Goal: Task Accomplishment & Management: Manage account settings

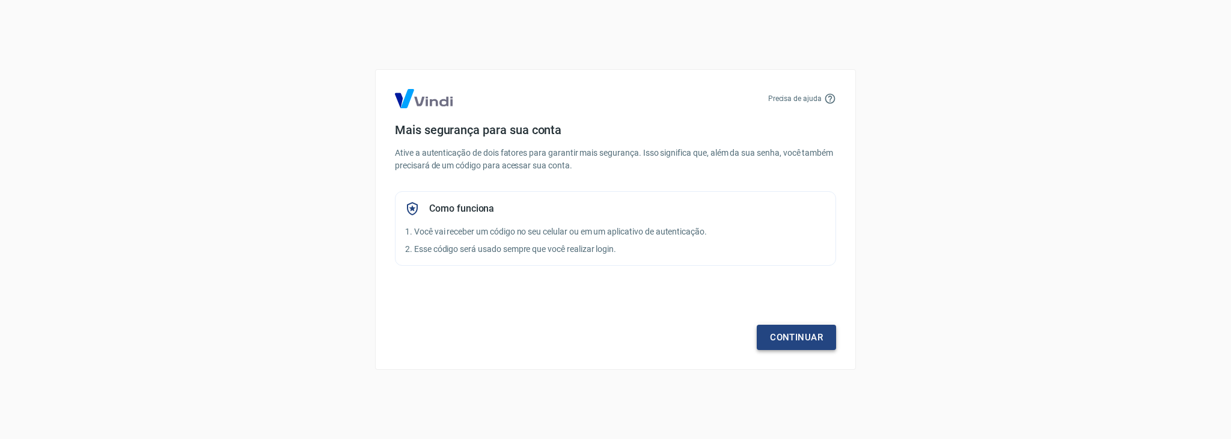
click at [800, 337] on link "Continuar" at bounding box center [796, 336] width 79 height 25
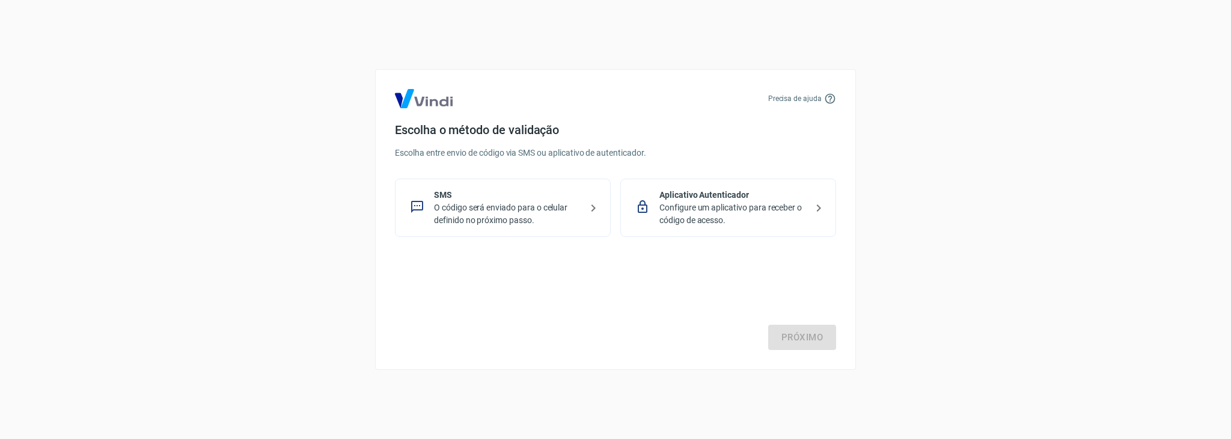
click at [530, 221] on p "O código será enviado para o celular definido no próximo passo." at bounding box center [507, 213] width 147 height 25
click at [806, 343] on link "Próximo" at bounding box center [802, 336] width 68 height 25
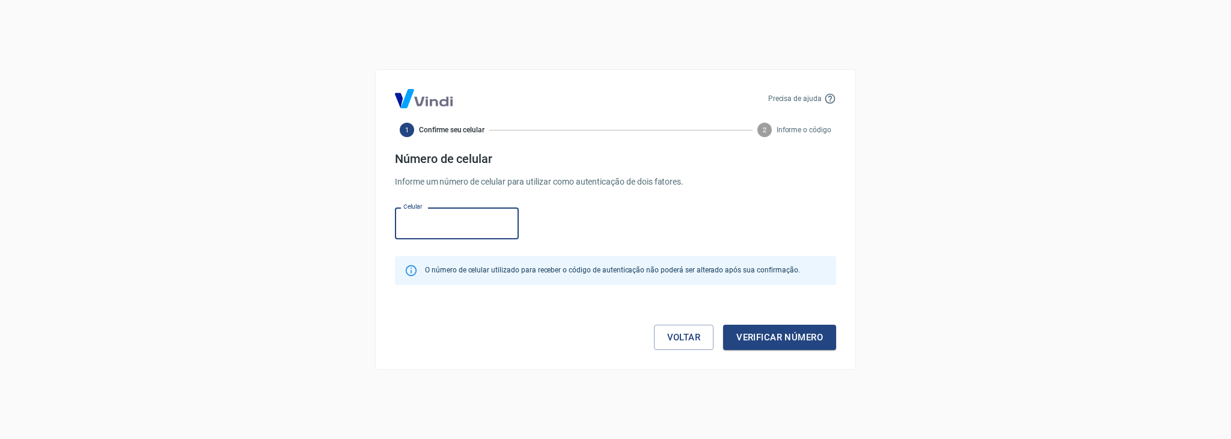
click at [454, 224] on input "Celular" at bounding box center [457, 223] width 124 height 32
click at [451, 219] on input "(66) 9213-0173" at bounding box center [457, 223] width 124 height 32
drag, startPoint x: 467, startPoint y: 227, endPoint x: 423, endPoint y: 227, distance: 43.9
click at [423, 227] on input "(66) 9213-0173" at bounding box center [457, 223] width 124 height 32
type input "[PHONE_NUMBER]"
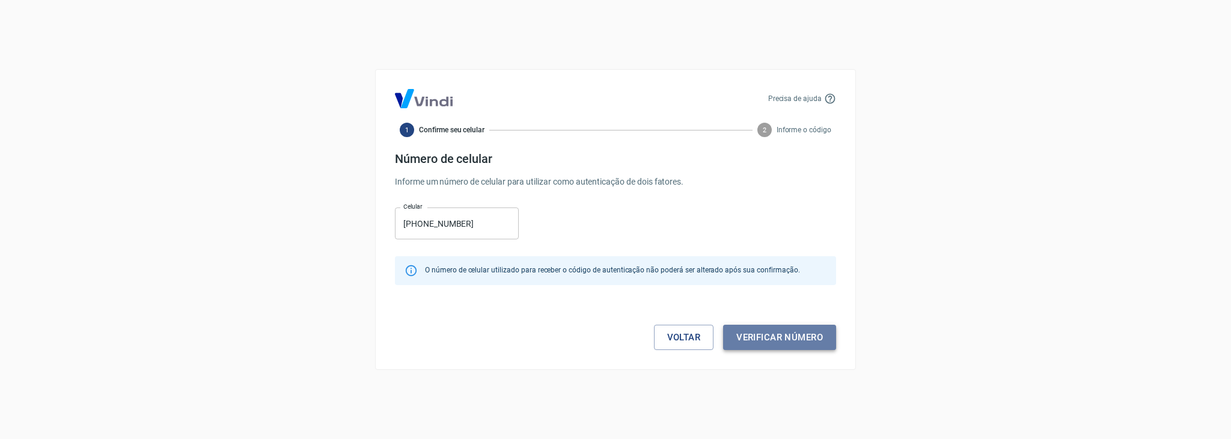
click at [806, 340] on button "Verificar número" at bounding box center [779, 336] width 113 height 25
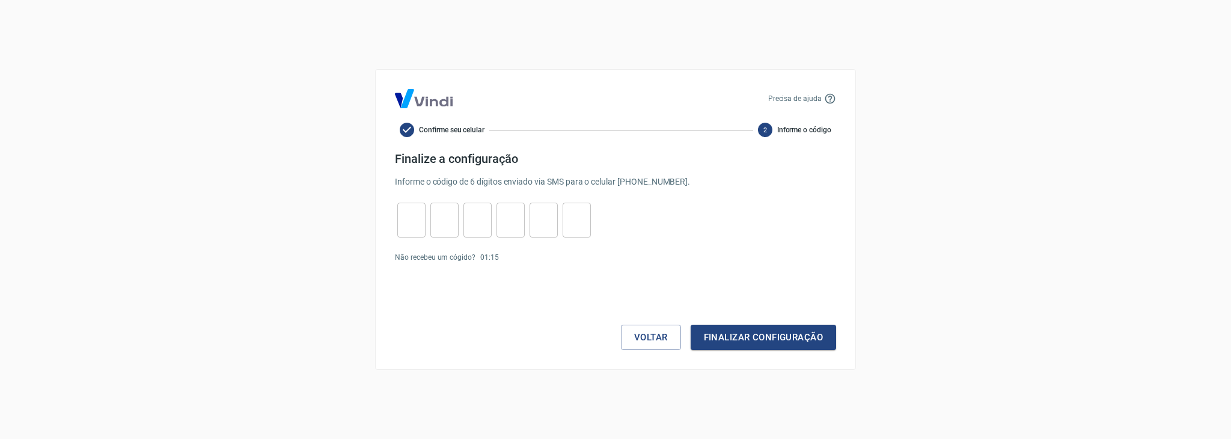
click at [414, 215] on input "tel" at bounding box center [411, 220] width 28 height 26
type input "2"
type input "8"
type input "7"
type input "1"
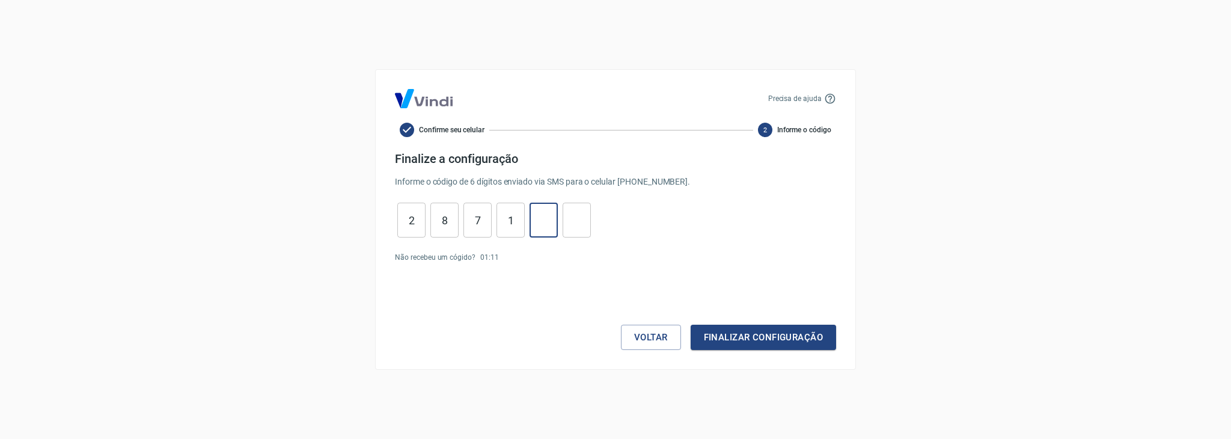
type input "3"
type input "7"
click at [751, 335] on button "Finalizar configuração" at bounding box center [762, 336] width 145 height 25
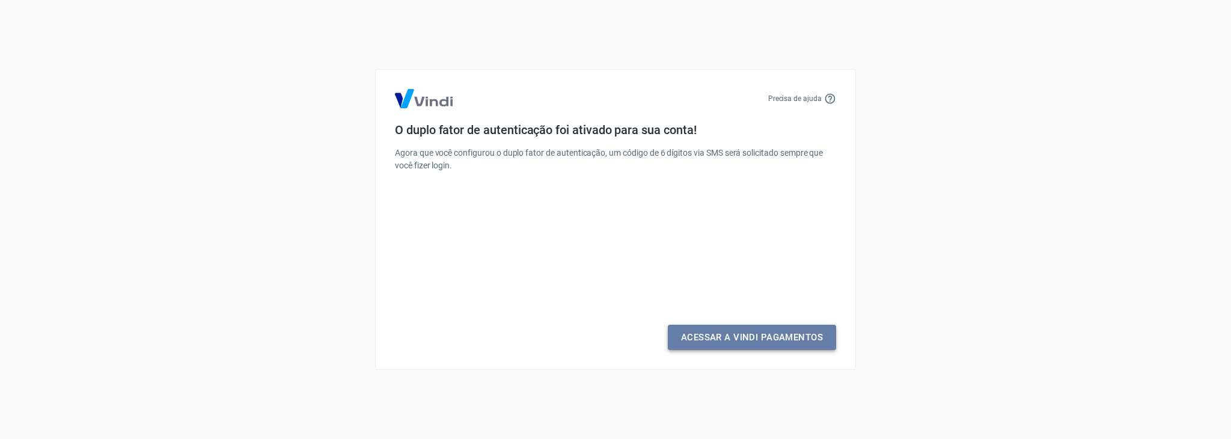
click at [751, 336] on link "Acessar a Vindi Pagamentos" at bounding box center [752, 336] width 168 height 25
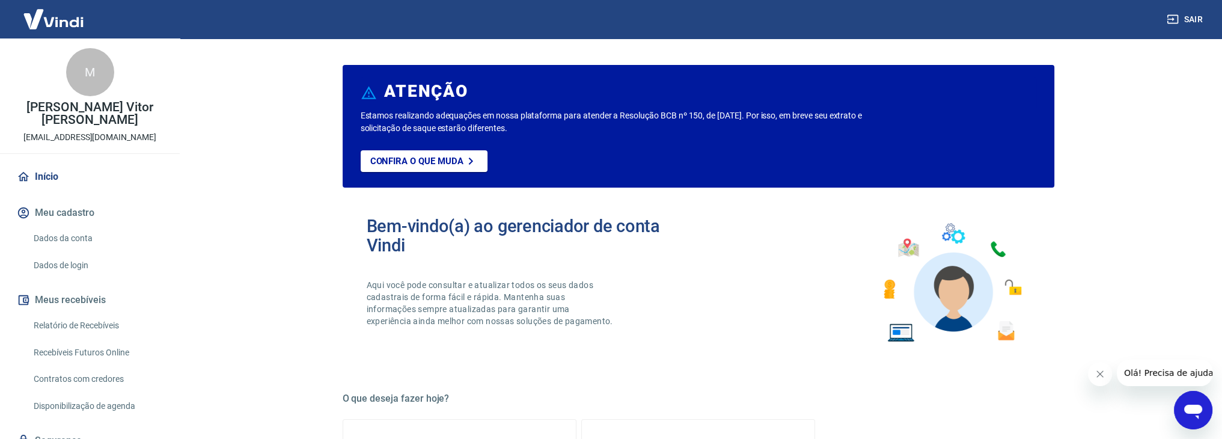
click at [88, 230] on link "Dados da conta" at bounding box center [97, 238] width 136 height 25
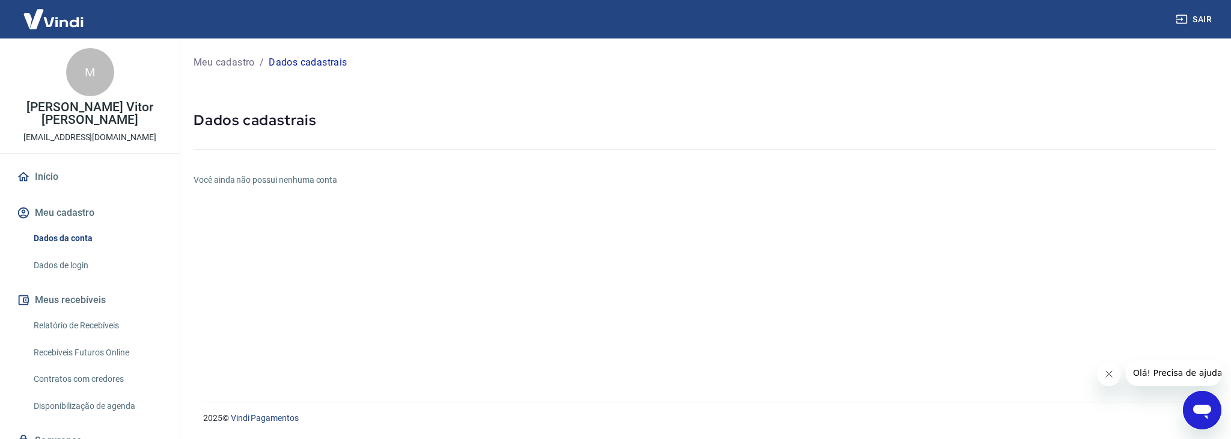
click at [113, 236] on link "Dados da conta" at bounding box center [97, 238] width 136 height 25
click at [111, 253] on link "Dados de login" at bounding box center [97, 265] width 136 height 25
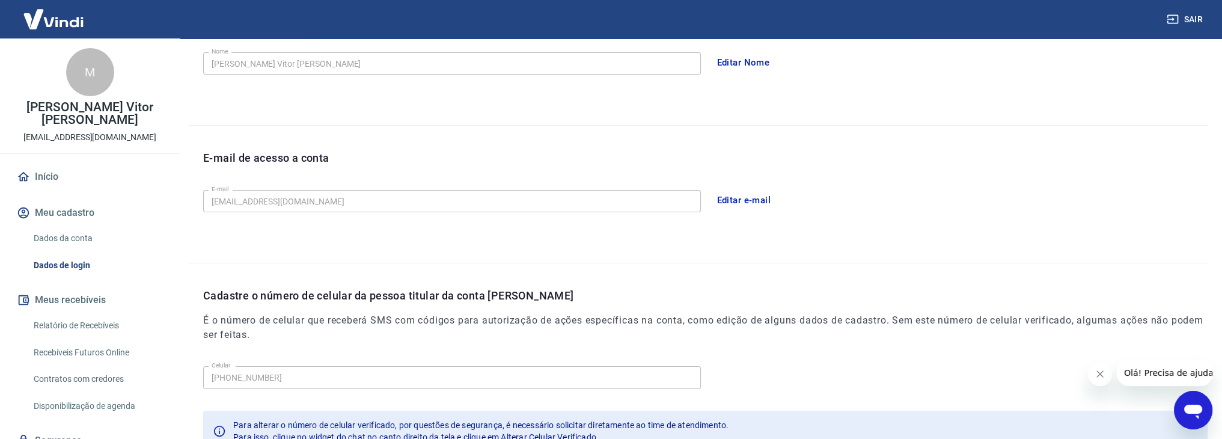
scroll to position [240, 0]
click at [47, 313] on link "Relatório de Recebíveis" at bounding box center [97, 325] width 136 height 25
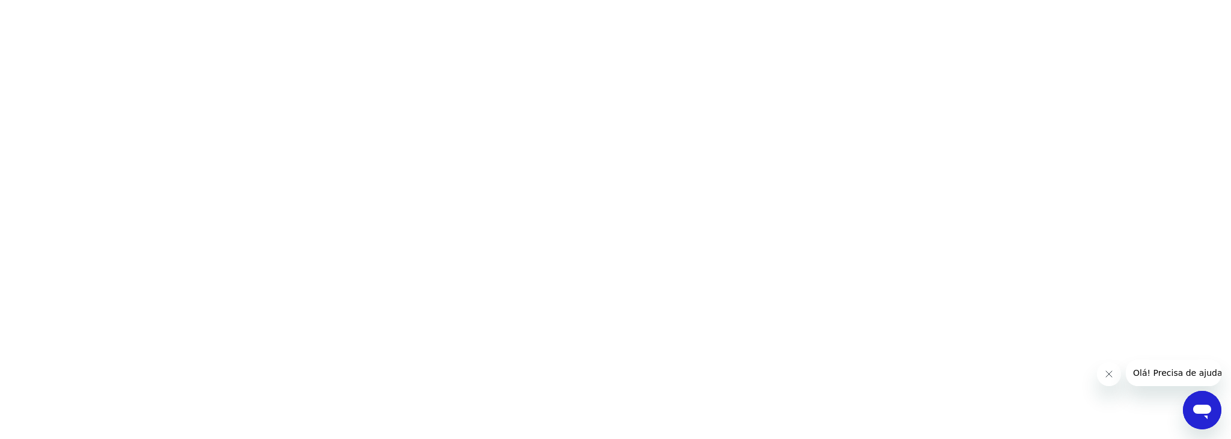
click at [300, 0] on html at bounding box center [615, 0] width 1231 height 0
click at [234, 0] on html at bounding box center [615, 0] width 1231 height 0
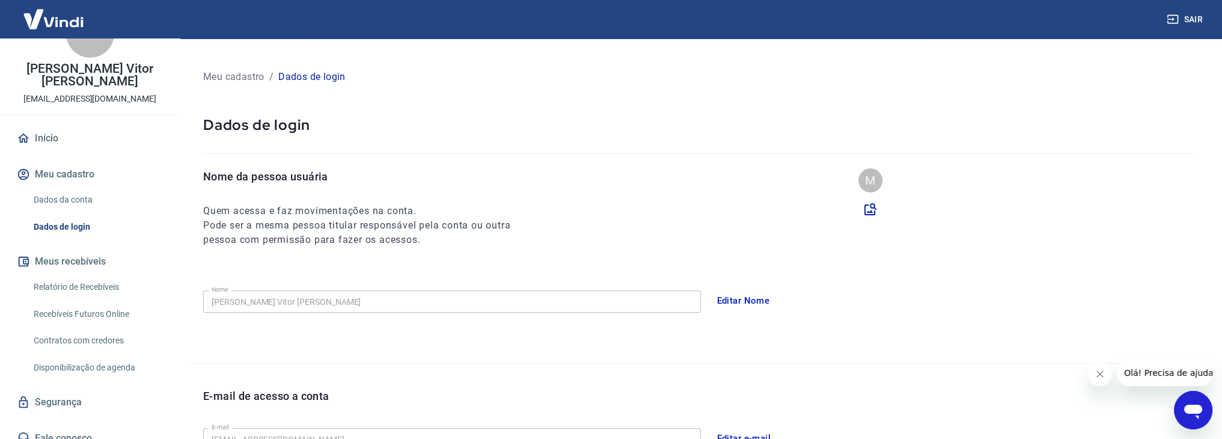
scroll to position [60, 0]
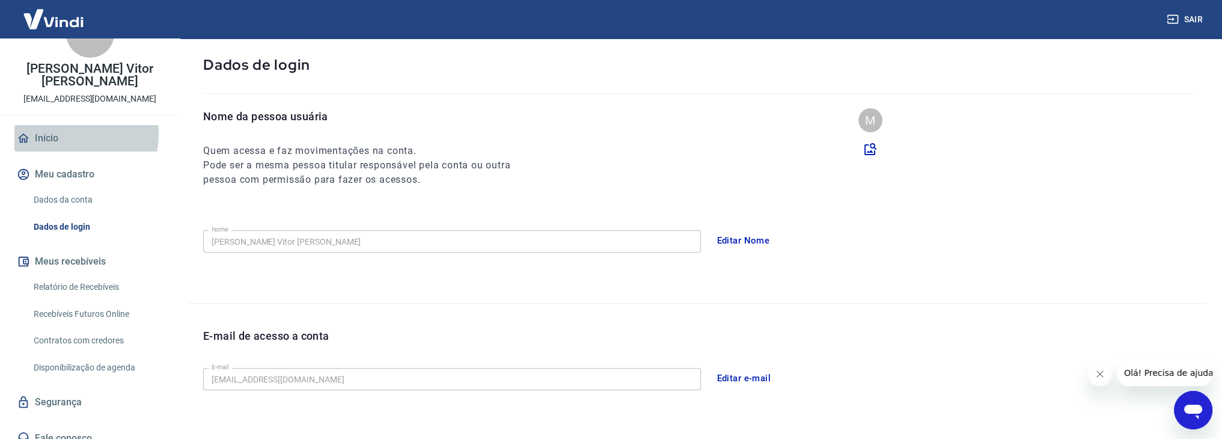
click at [65, 125] on link "Início" at bounding box center [89, 138] width 151 height 26
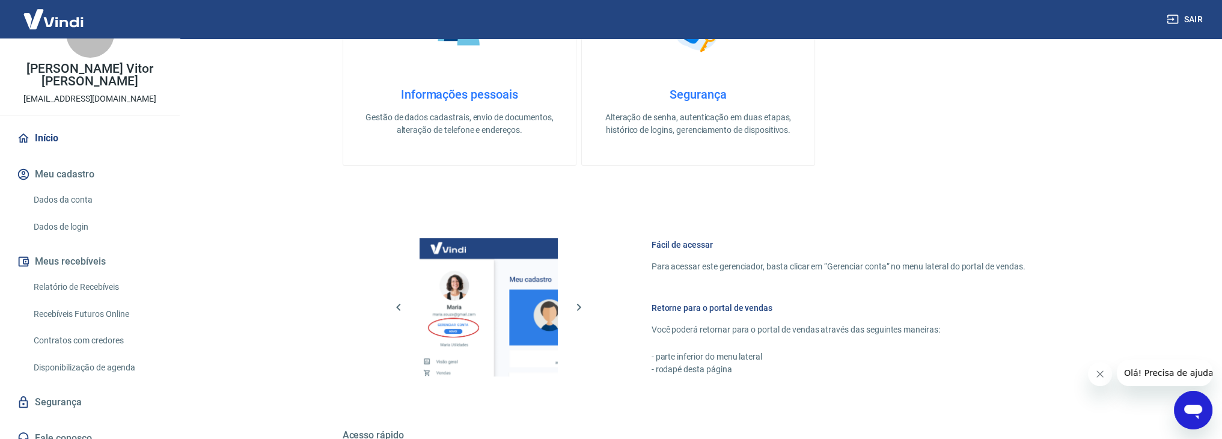
scroll to position [623, 0]
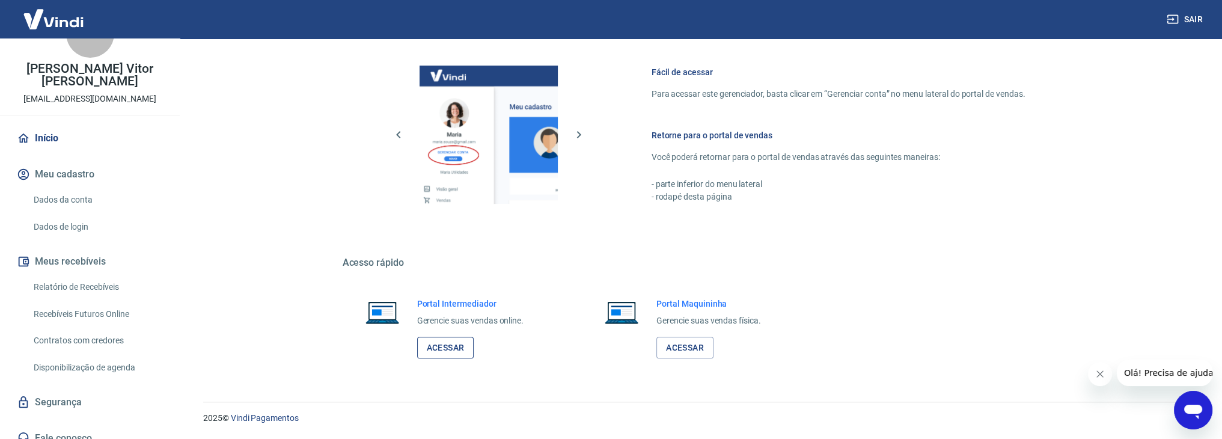
click at [439, 350] on link "Acessar" at bounding box center [445, 347] width 57 height 22
click at [102, 276] on link "Relatório de Recebíveis" at bounding box center [97, 287] width 136 height 25
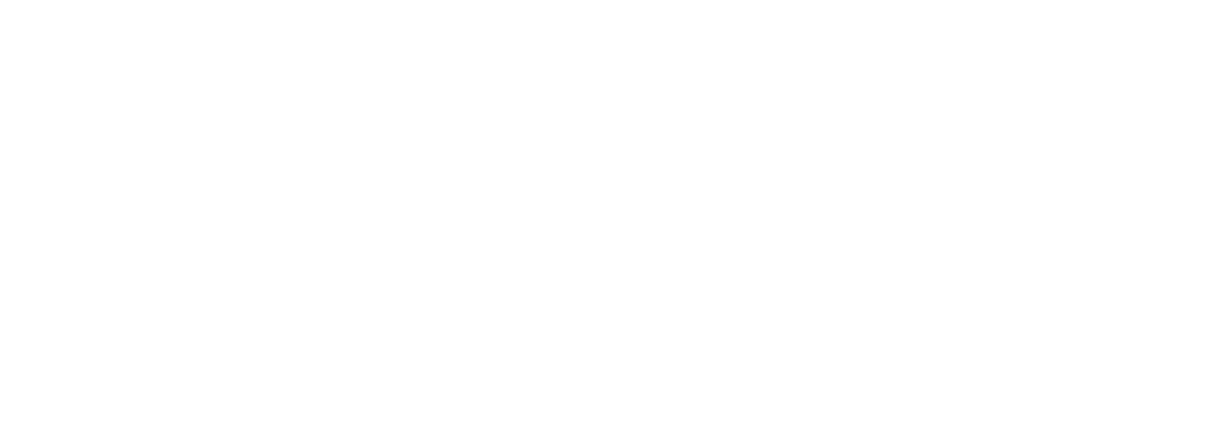
click at [562, 0] on html at bounding box center [615, 0] width 1231 height 0
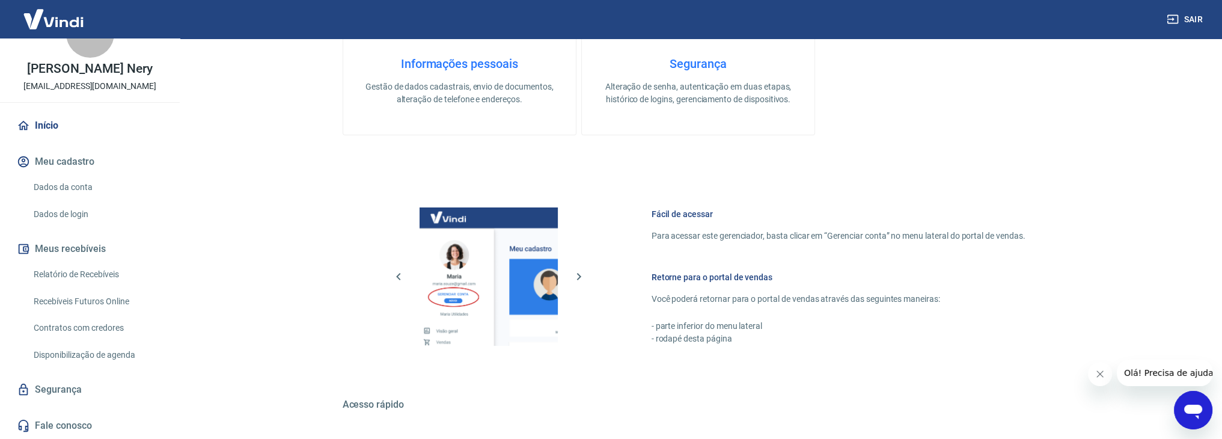
scroll to position [623, 0]
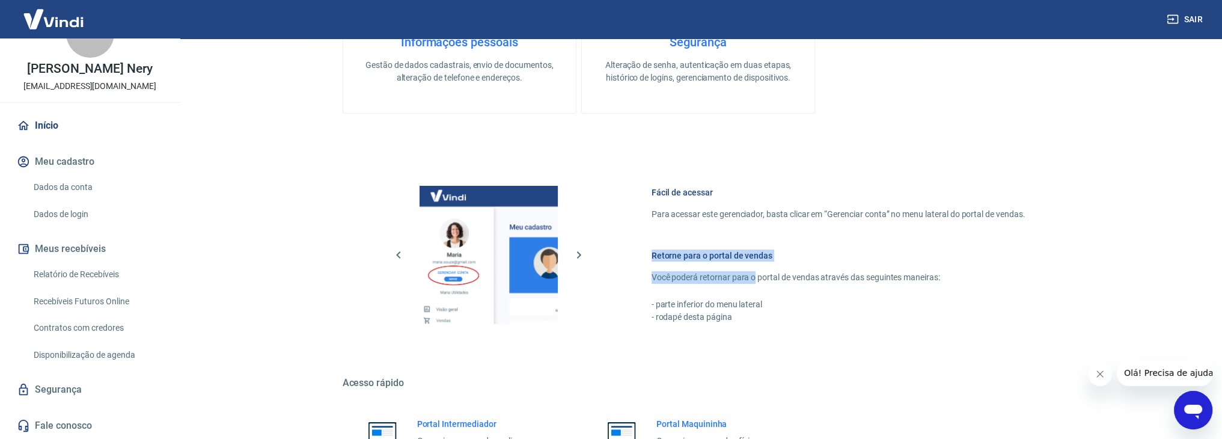
drag, startPoint x: 652, startPoint y: 240, endPoint x: 757, endPoint y: 273, distance: 110.2
click at [757, 273] on div "Fácil de acessar Para acessar este gerenciador, basta clicar em “Gerenciar cont…" at bounding box center [698, 252] width 711 height 201
click at [761, 327] on div "Fácil de acessar Para acessar este gerenciador, basta clicar em “Gerenciar cont…" at bounding box center [698, 252] width 711 height 201
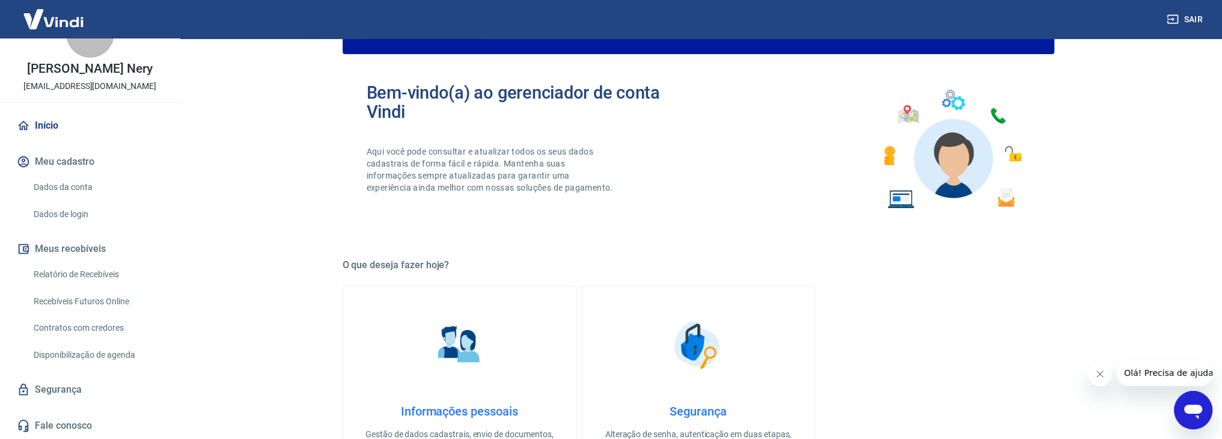
scroll to position [0, 0]
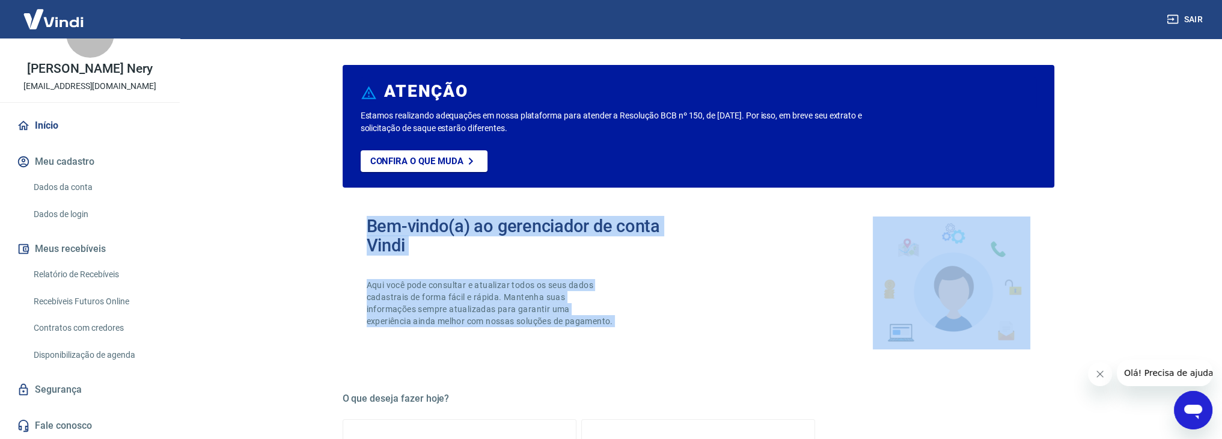
drag, startPoint x: 793, startPoint y: 216, endPoint x: 1042, endPoint y: 289, distance: 259.3
click at [1042, 289] on div "Bem-vindo(a) ao gerenciador de conta Vindi Aqui você pode consultar e atualizar…" at bounding box center [698, 282] width 711 height 171
drag, startPoint x: 1100, startPoint y: 257, endPoint x: 330, endPoint y: 215, distance: 770.9
click at [330, 215] on main "ATENÇÃO Estamos realizando adequações em nossa plataforma para atender a Resolu…" at bounding box center [697, 238] width 1047 height 400
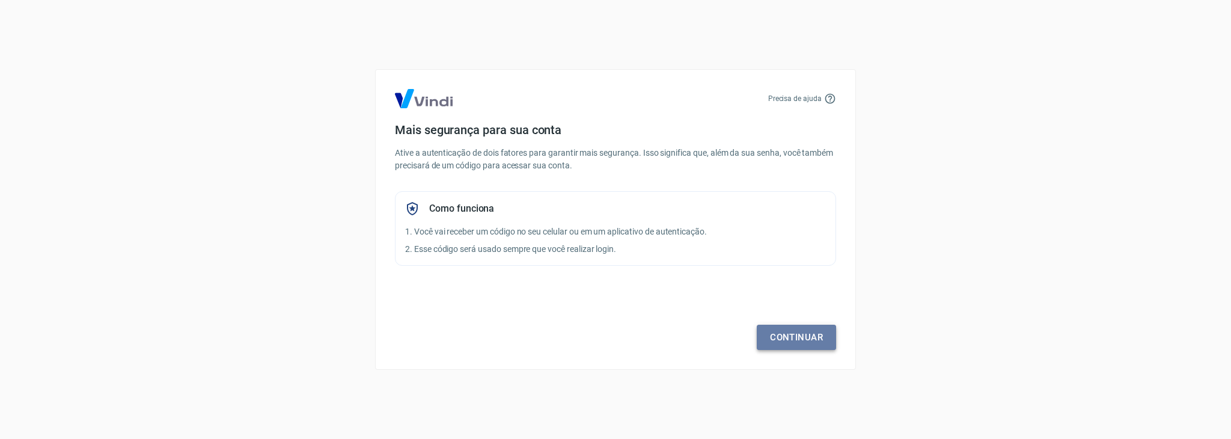
click at [803, 341] on link "Continuar" at bounding box center [796, 336] width 79 height 25
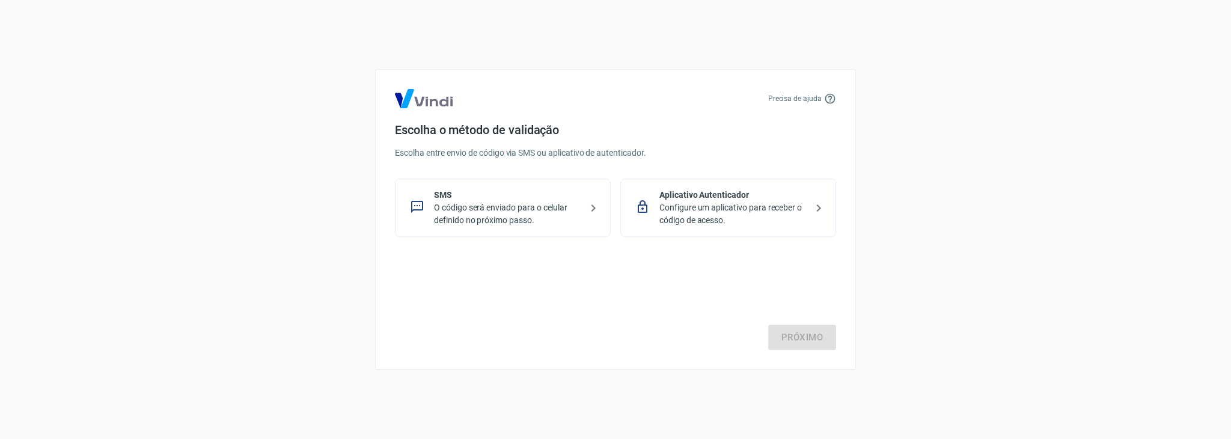
click at [567, 224] on p "O código será enviado para o celular definido no próximo passo." at bounding box center [507, 213] width 147 height 25
click at [703, 219] on p "Configure um aplicativo para receber o código de acesso." at bounding box center [732, 213] width 147 height 25
click at [541, 201] on p "O código será enviado para o celular definido no próximo passo." at bounding box center [507, 213] width 147 height 25
click at [776, 339] on link "Próximo" at bounding box center [802, 336] width 68 height 25
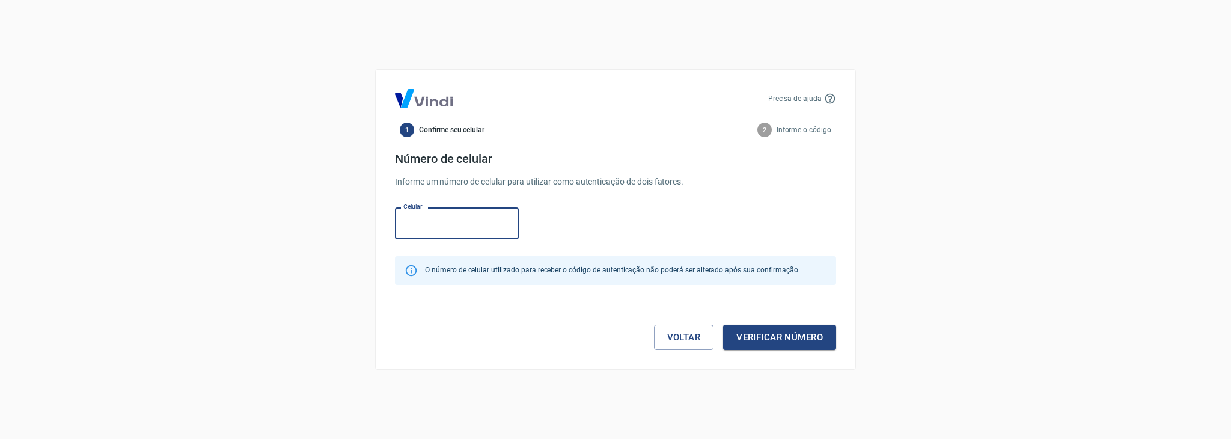
click at [455, 224] on input "Celular" at bounding box center [457, 223] width 124 height 32
type input "[PHONE_NUMBER]"
click at [466, 223] on input "[PHONE_NUMBER]" at bounding box center [457, 223] width 124 height 32
click at [436, 222] on input "[PHONE_NUMBER]" at bounding box center [457, 223] width 124 height 32
click at [413, 224] on input "[PHONE_NUMBER]" at bounding box center [457, 223] width 124 height 32
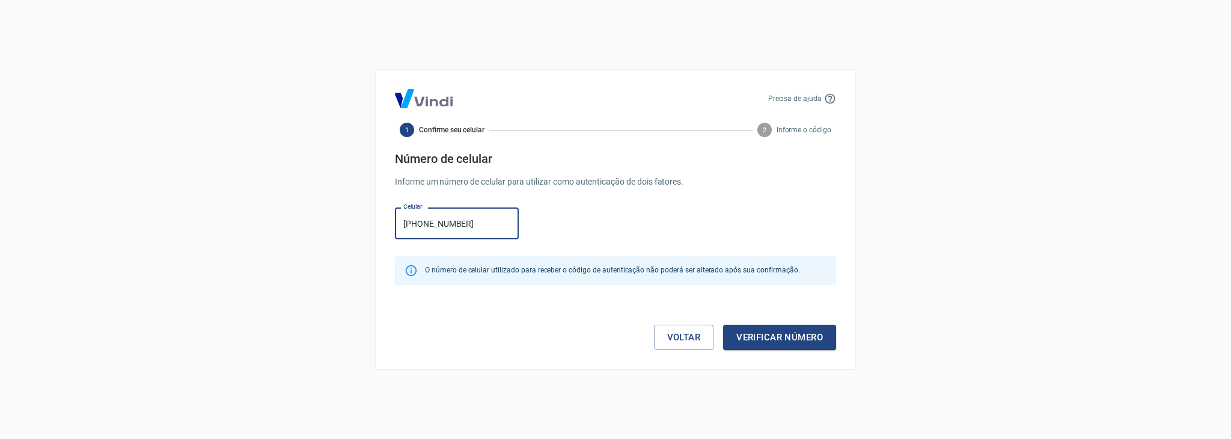
drag, startPoint x: 473, startPoint y: 223, endPoint x: 335, endPoint y: 219, distance: 138.3
click at [335, 219] on div "Precisa de ajuda 1 Confirme seu celular 2 Informe o código Número de celular In…" at bounding box center [615, 219] width 1231 height 439
click at [421, 219] on input "Celular" at bounding box center [457, 223] width 124 height 32
click at [422, 226] on input "(66) 9213-0173" at bounding box center [457, 223] width 124 height 32
click at [468, 224] on input "[PHONE_NUMBER]" at bounding box center [457, 223] width 124 height 32
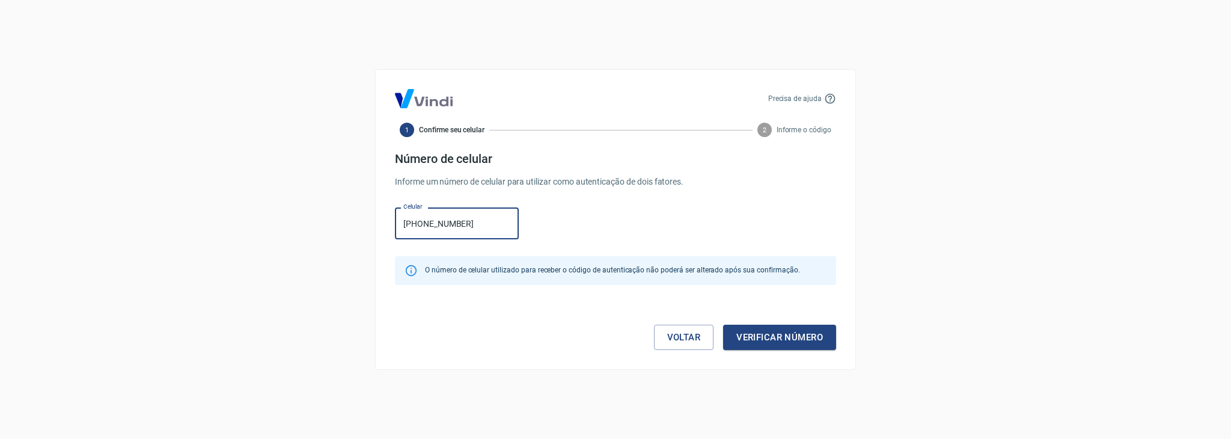
type input "[PHONE_NUMBER]"
click at [799, 327] on button "Verificar número" at bounding box center [779, 336] width 113 height 25
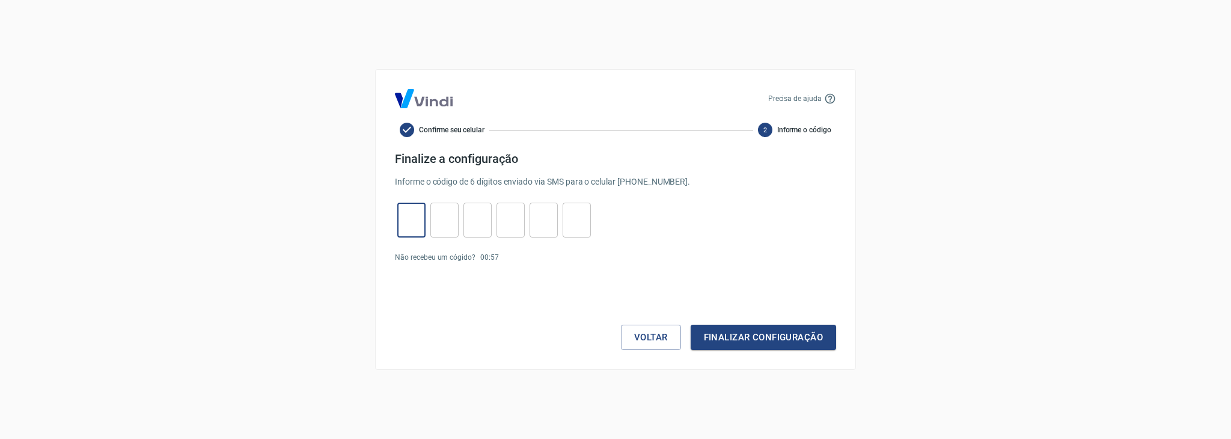
click at [414, 226] on input "tel" at bounding box center [411, 220] width 28 height 26
paste input "0"
type input "0"
type input "8"
type input "9"
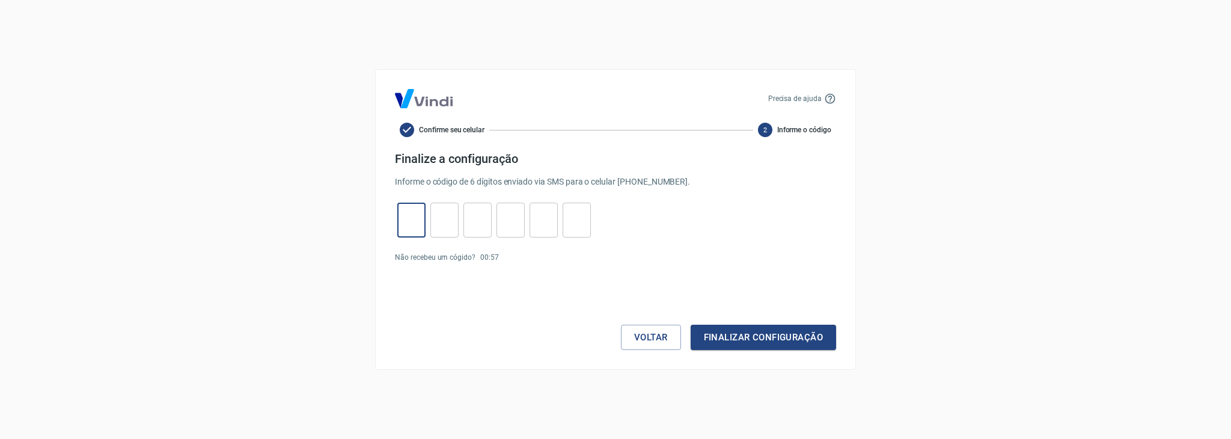
type input "7"
type input "1"
type input "7"
type input "0"
click at [757, 333] on button "Finalizar configuração" at bounding box center [762, 336] width 145 height 25
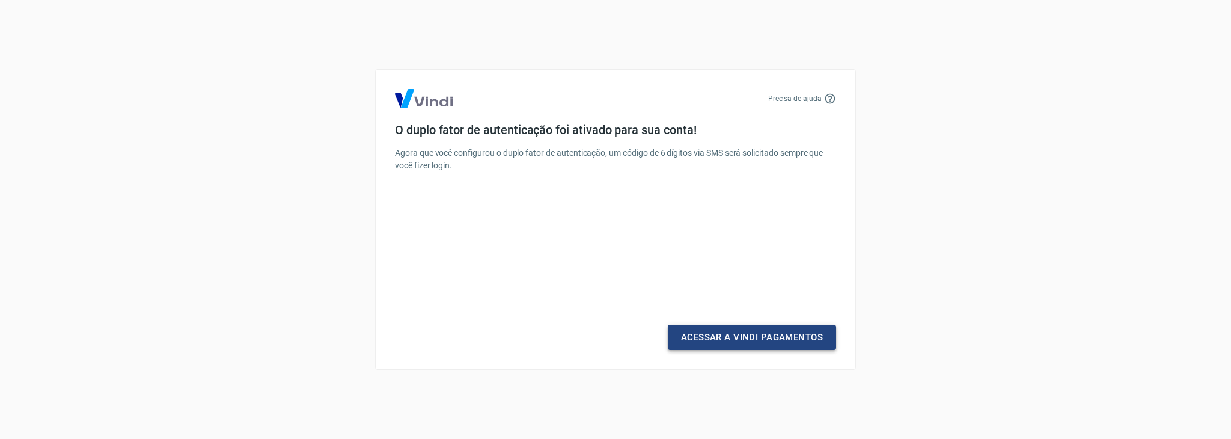
click at [707, 334] on link "Acessar a Vindi Pagamentos" at bounding box center [752, 336] width 168 height 25
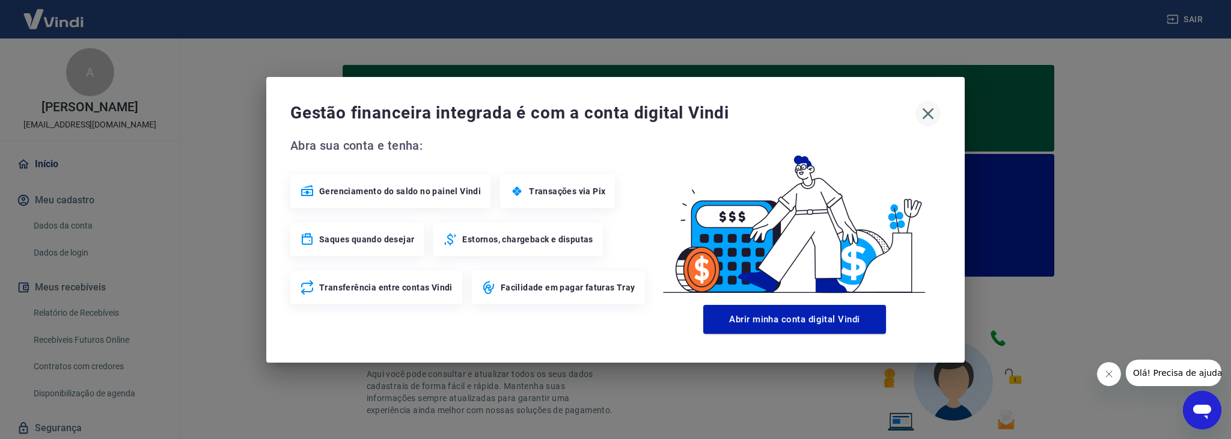
click at [933, 114] on icon "button" at bounding box center [927, 113] width 19 height 19
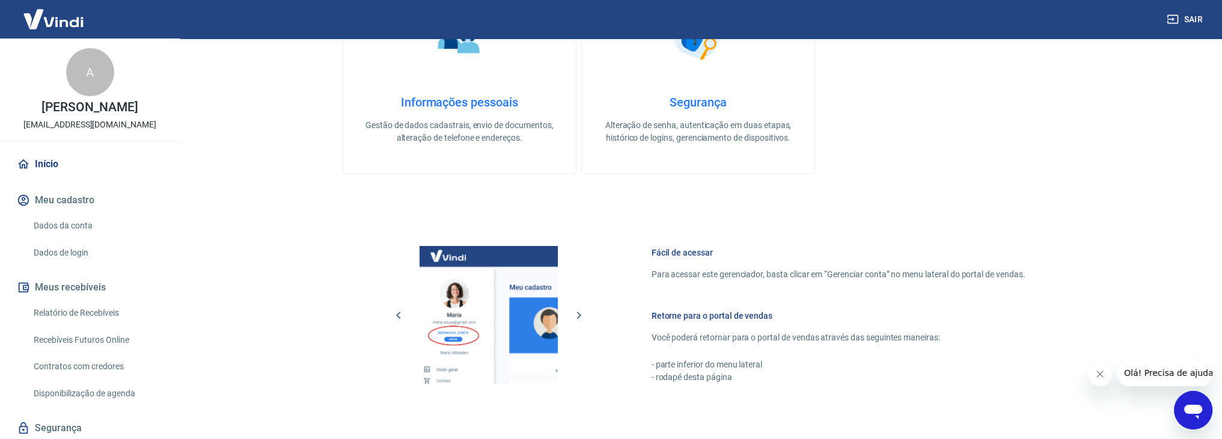
scroll to position [711, 0]
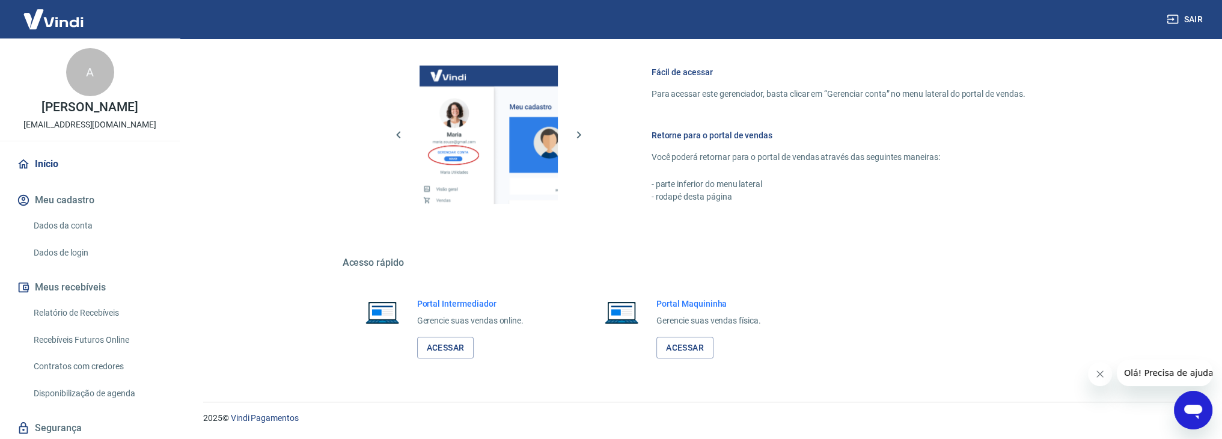
click at [96, 313] on link "Relatório de Recebíveis" at bounding box center [97, 312] width 136 height 25
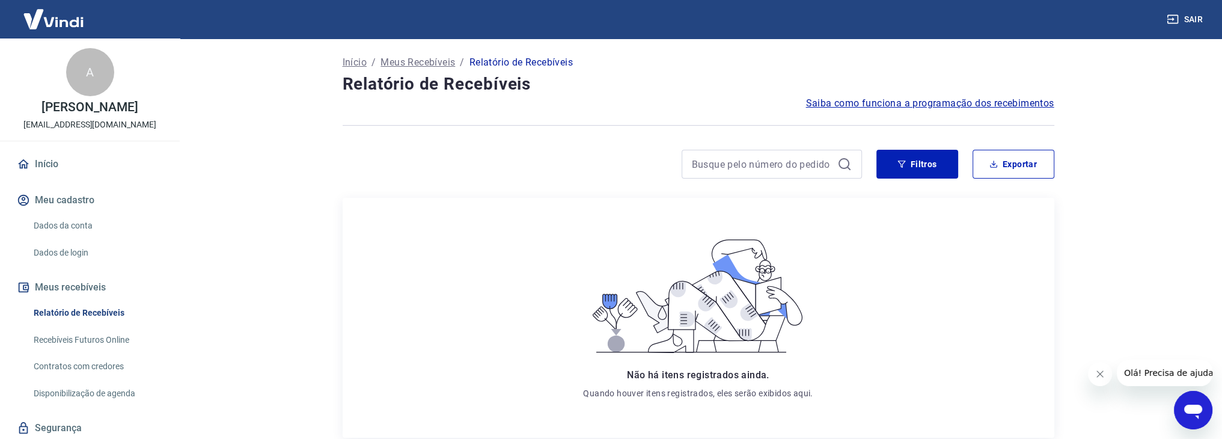
click at [106, 327] on link "Recebíveis Futuros Online" at bounding box center [97, 339] width 136 height 25
click at [46, 154] on link "Início" at bounding box center [89, 164] width 151 height 26
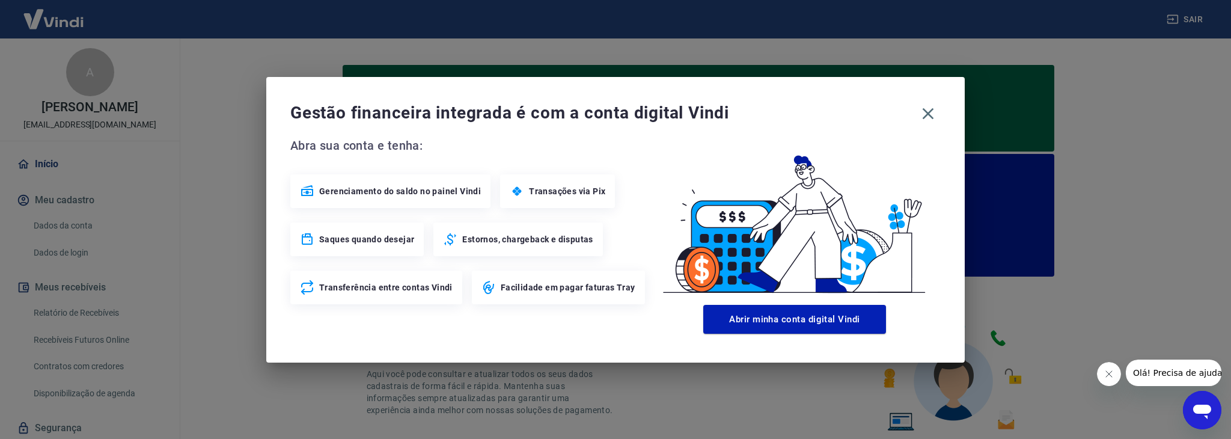
click at [346, 240] on span "Saques quando desejar" at bounding box center [366, 239] width 95 height 12
click at [913, 127] on div "Gestão financeira integrada é com a conta digital Vindi Abra sua conta e tenha:…" at bounding box center [615, 219] width 698 height 285
click at [921, 120] on icon "button" at bounding box center [927, 113] width 19 height 19
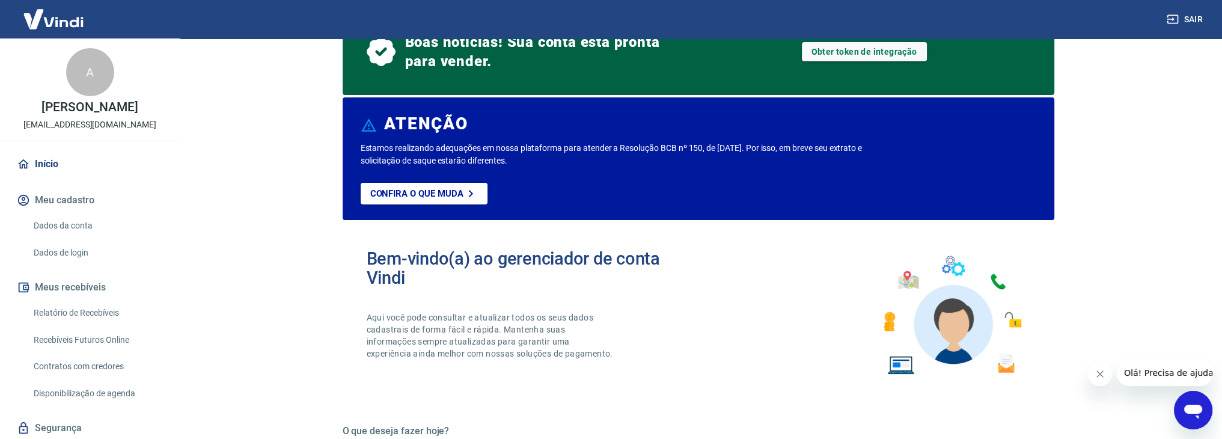
scroll to position [180, 0]
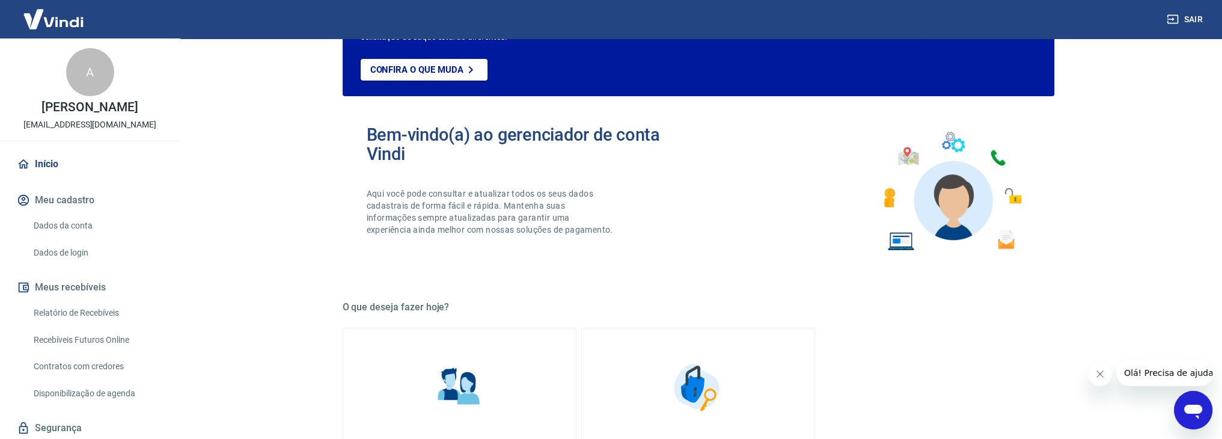
drag, startPoint x: 507, startPoint y: 239, endPoint x: 526, endPoint y: 236, distance: 19.4
click at [513, 236] on p "Aqui você pode consultar e atualizar todos os seus dados cadastrais de forma fá…" at bounding box center [491, 211] width 249 height 48
drag, startPoint x: 526, startPoint y: 236, endPoint x: 1014, endPoint y: 1, distance: 541.5
click at [528, 236] on p "Aqui você pode consultar e atualizar todos os seus dados cadastrais de forma fá…" at bounding box center [491, 211] width 249 height 48
click at [82, 231] on link "Dados da conta" at bounding box center [97, 225] width 136 height 25
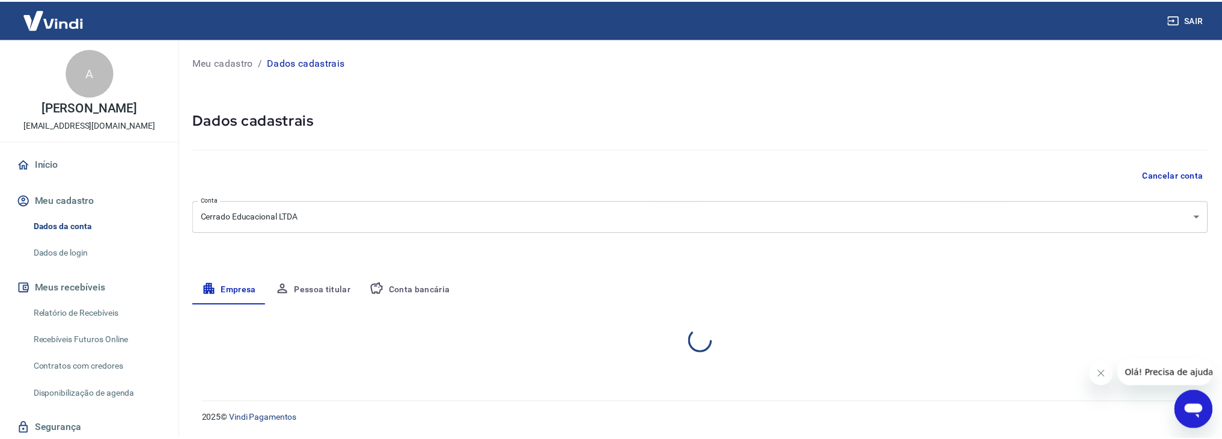
select select "MT"
select select "business"
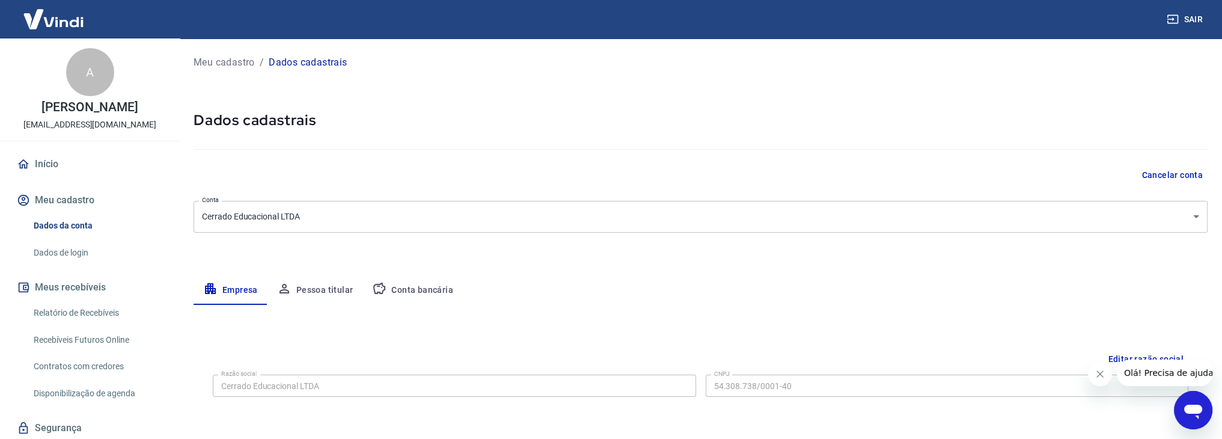
click at [316, 290] on button "Pessoa titular" at bounding box center [315, 290] width 96 height 29
click at [401, 286] on button "Conta bancária" at bounding box center [412, 290] width 100 height 29
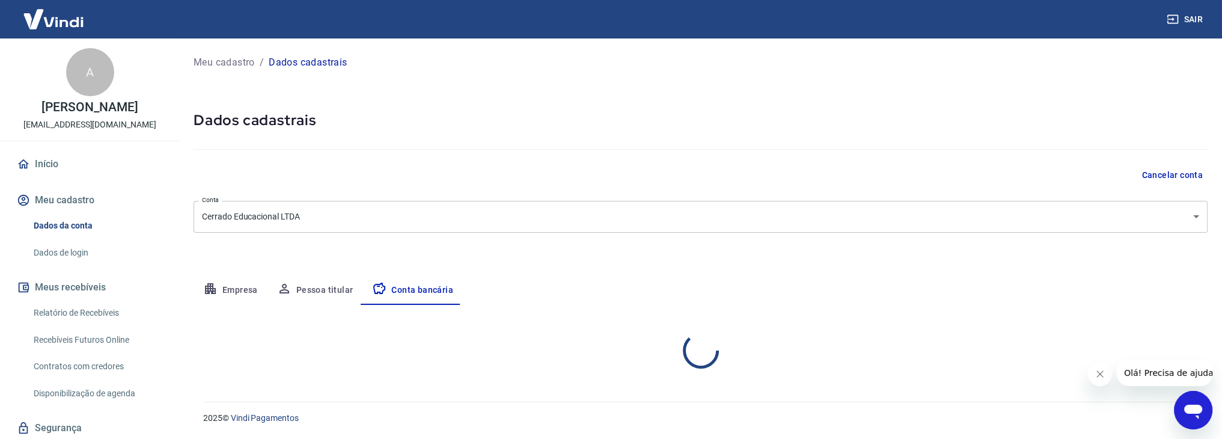
select select "1"
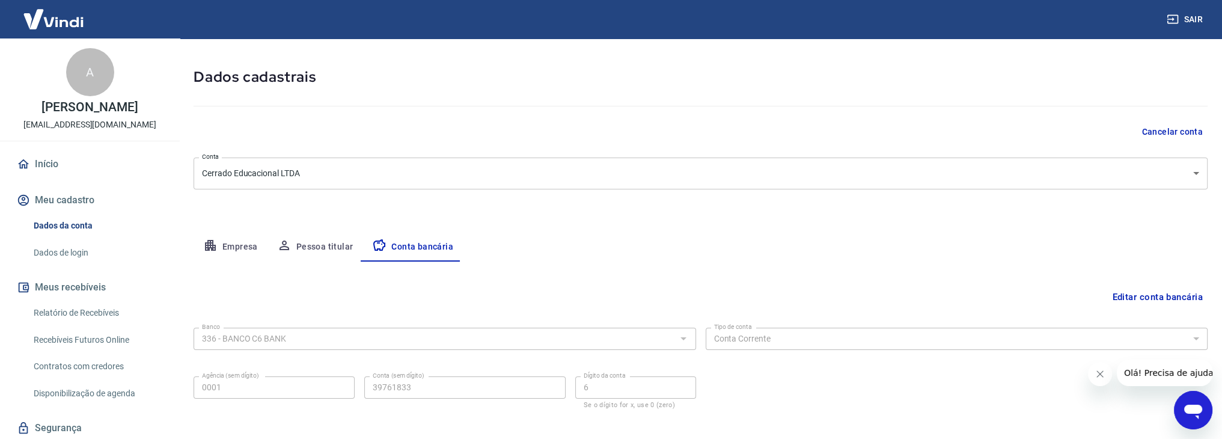
scroll to position [101, 0]
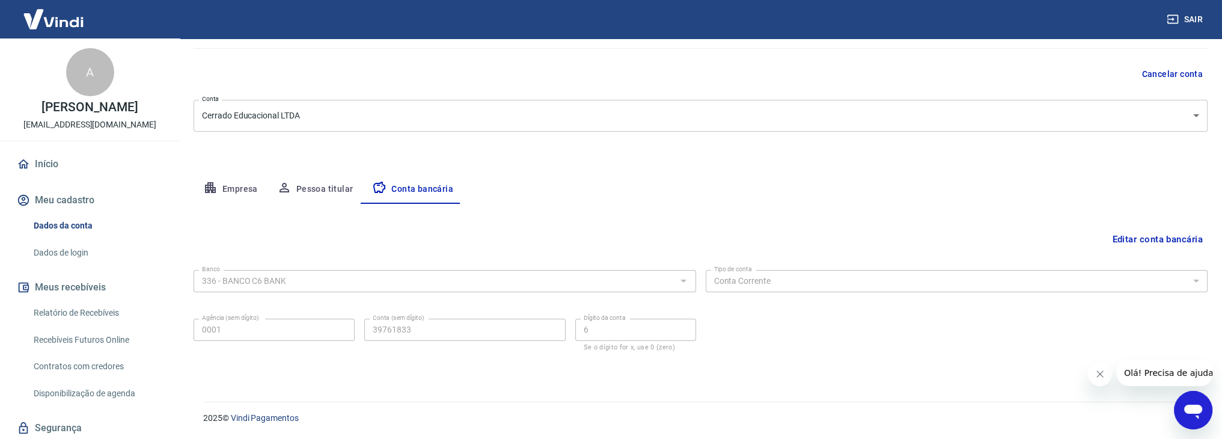
click at [303, 189] on button "Pessoa titular" at bounding box center [315, 189] width 96 height 29
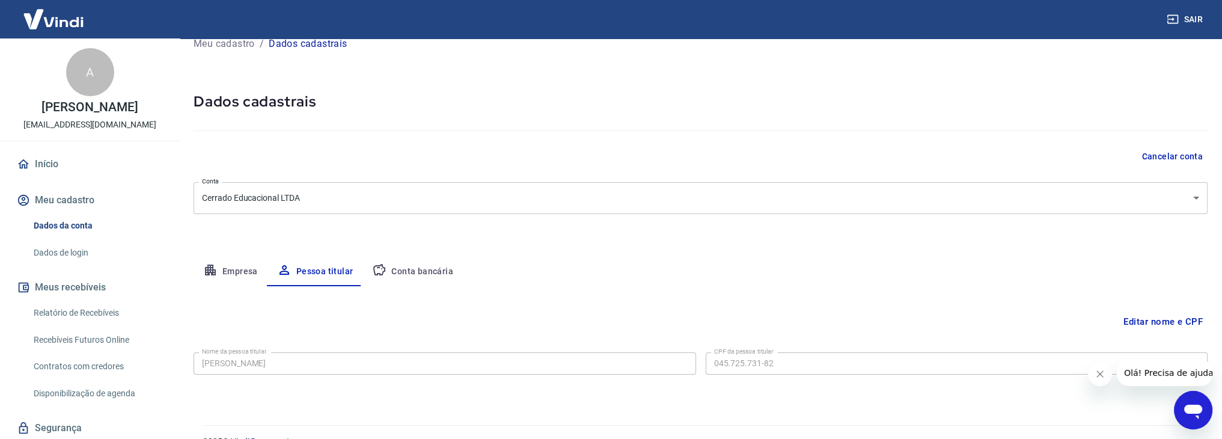
scroll to position [41, 0]
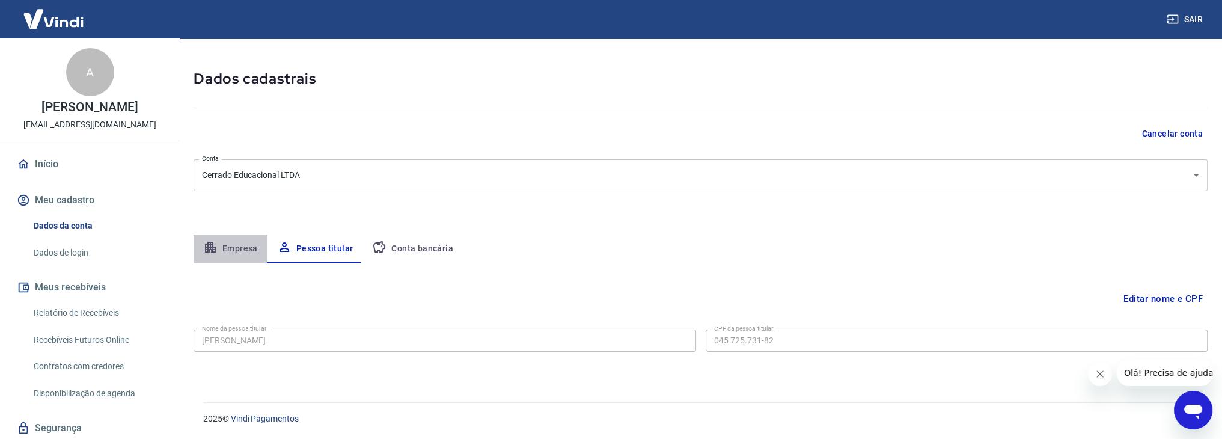
click at [243, 249] on button "Empresa" at bounding box center [230, 248] width 74 height 29
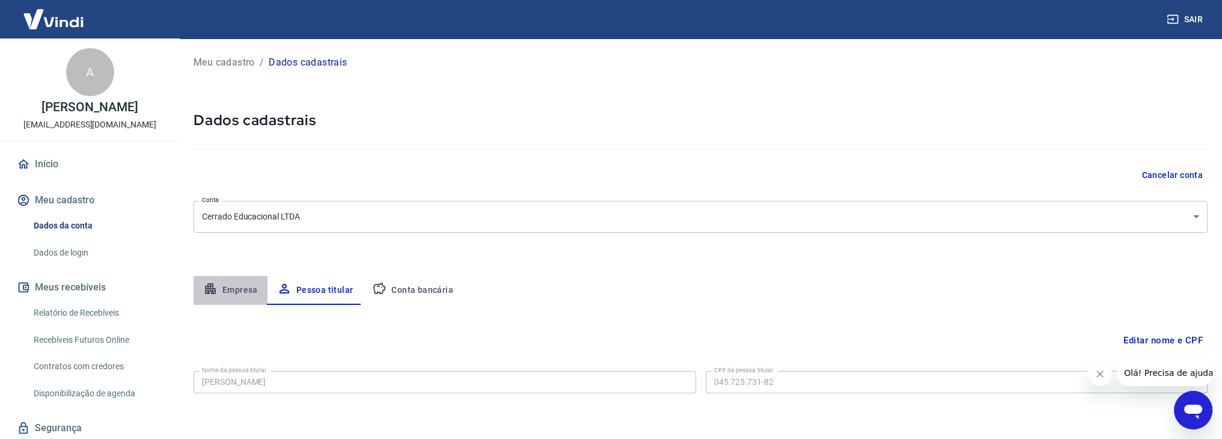
select select "MT"
select select "business"
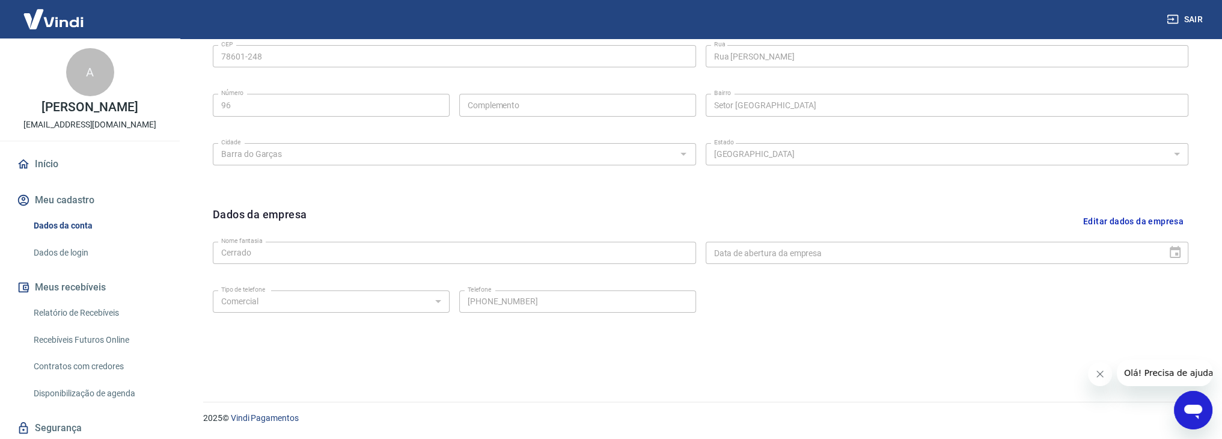
click at [77, 250] on link "Dados de login" at bounding box center [97, 252] width 136 height 25
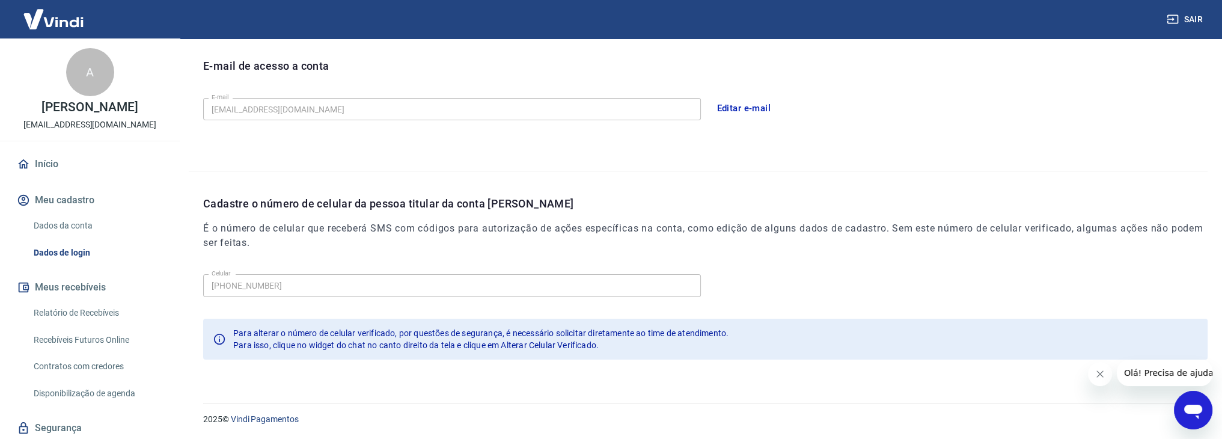
scroll to position [330, 0]
click at [75, 309] on link "Relatório de Recebíveis" at bounding box center [97, 312] width 136 height 25
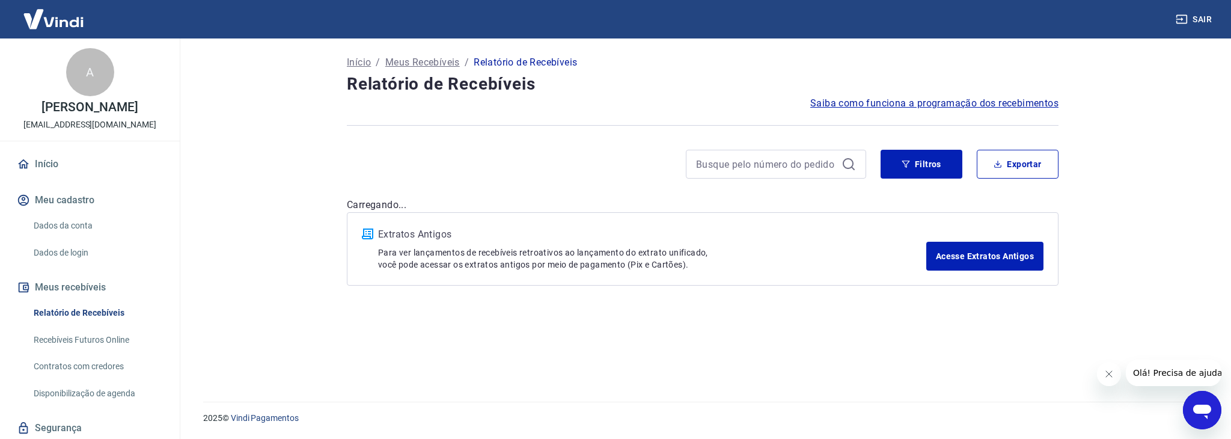
click at [96, 333] on link "Recebíveis Futuros Online" at bounding box center [97, 339] width 136 height 25
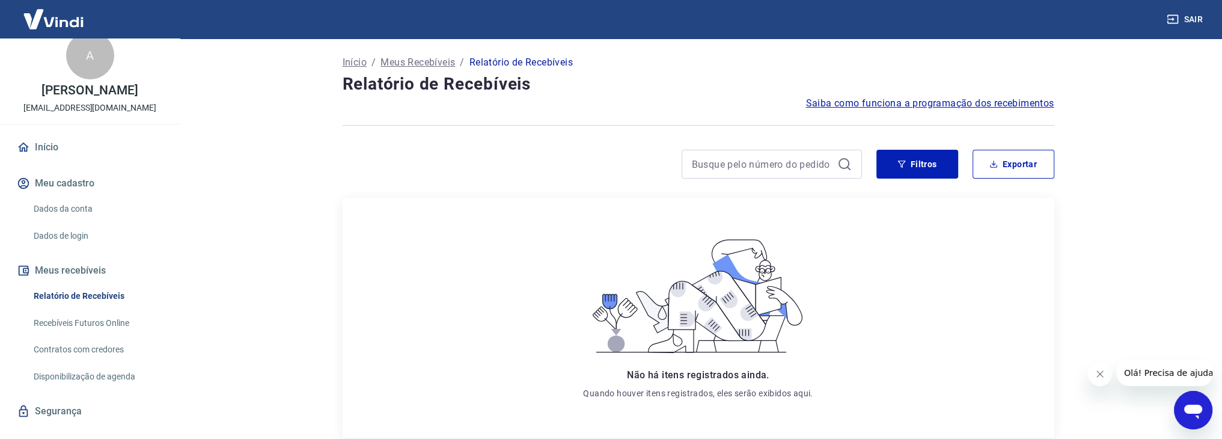
scroll to position [38, 0]
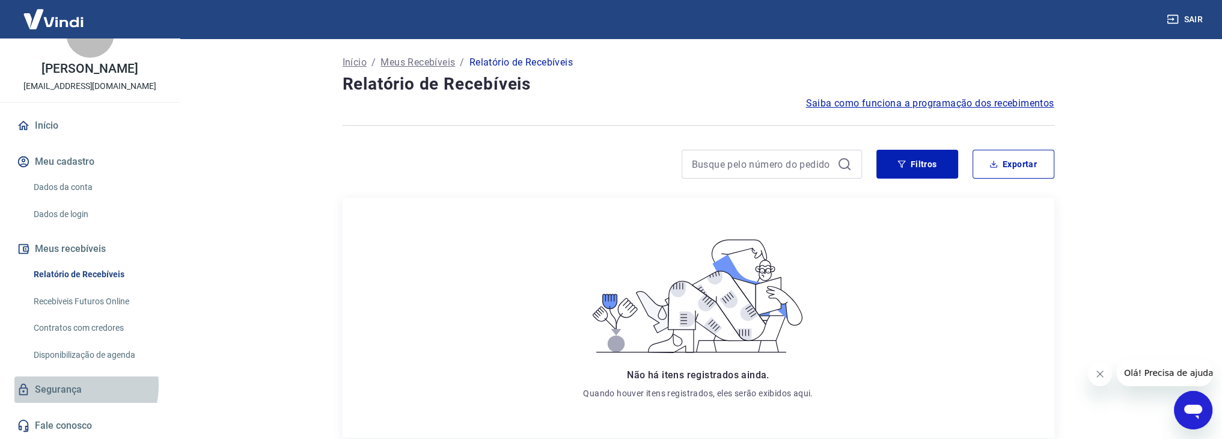
click at [69, 385] on link "Segurança" at bounding box center [89, 389] width 151 height 26
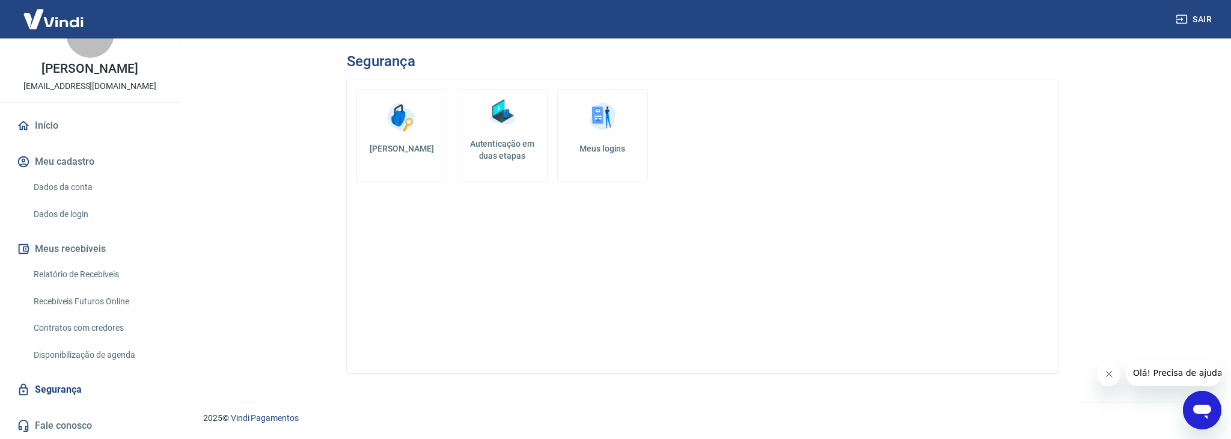
click at [84, 185] on link "Dados da conta" at bounding box center [97, 187] width 136 height 25
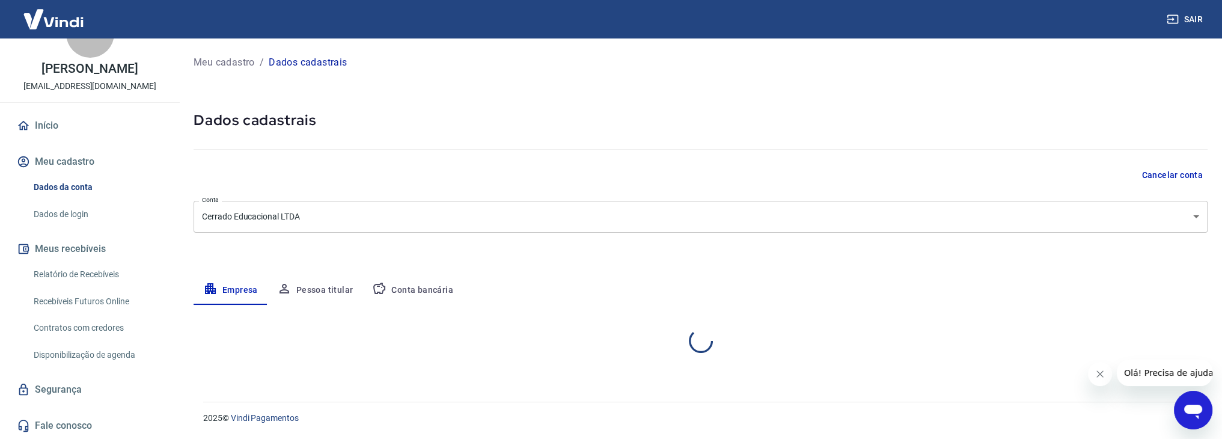
select select "MT"
select select "business"
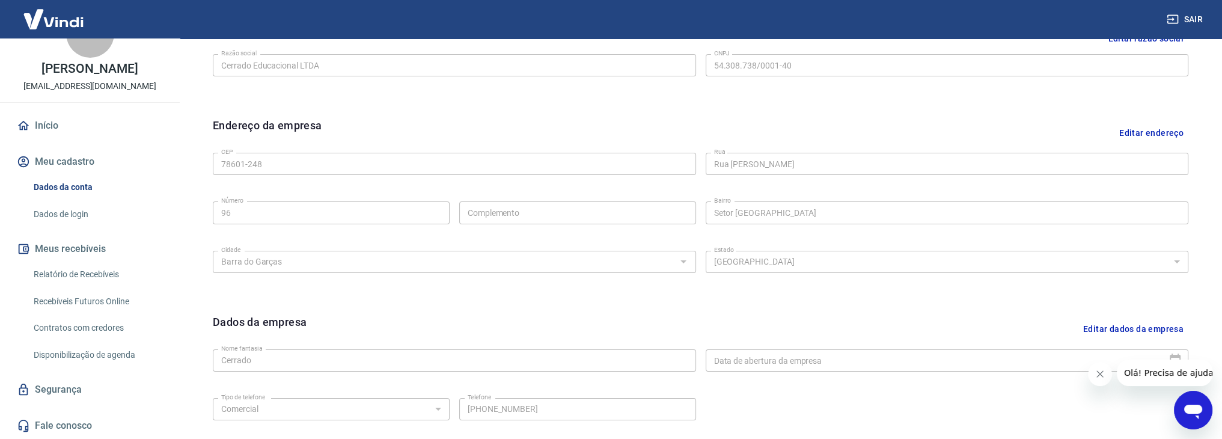
scroll to position [428, 0]
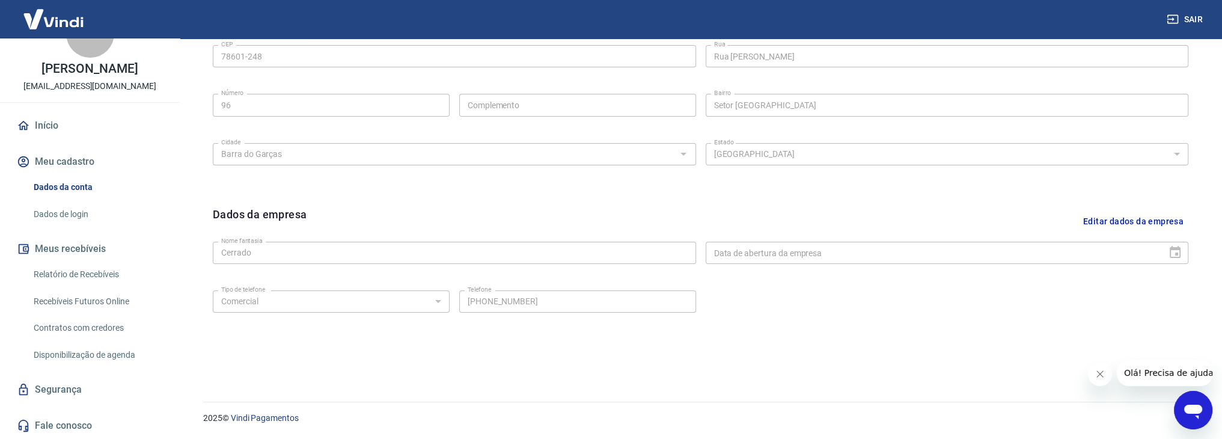
click at [788, 276] on form "Dados da empresa Editar dados da empresa Nome fantasia Cerrado Nome fantasia Da…" at bounding box center [700, 270] width 975 height 128
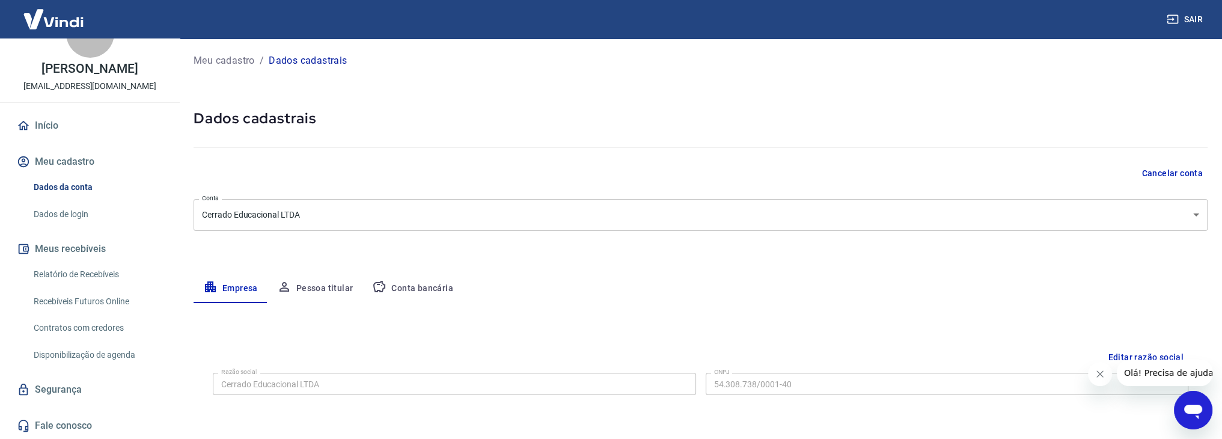
scroll to position [0, 0]
click at [310, 284] on button "Pessoa titular" at bounding box center [315, 290] width 96 height 29
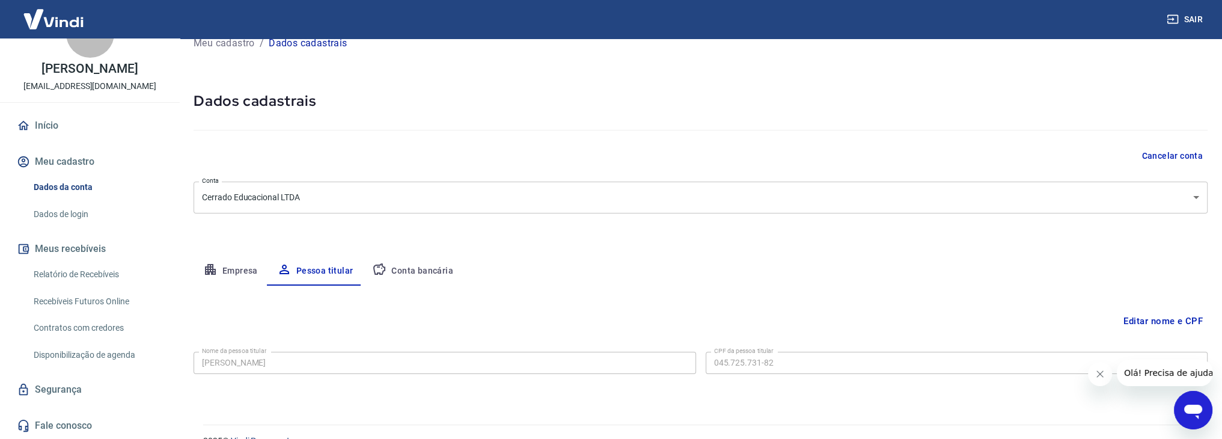
scroll to position [41, 0]
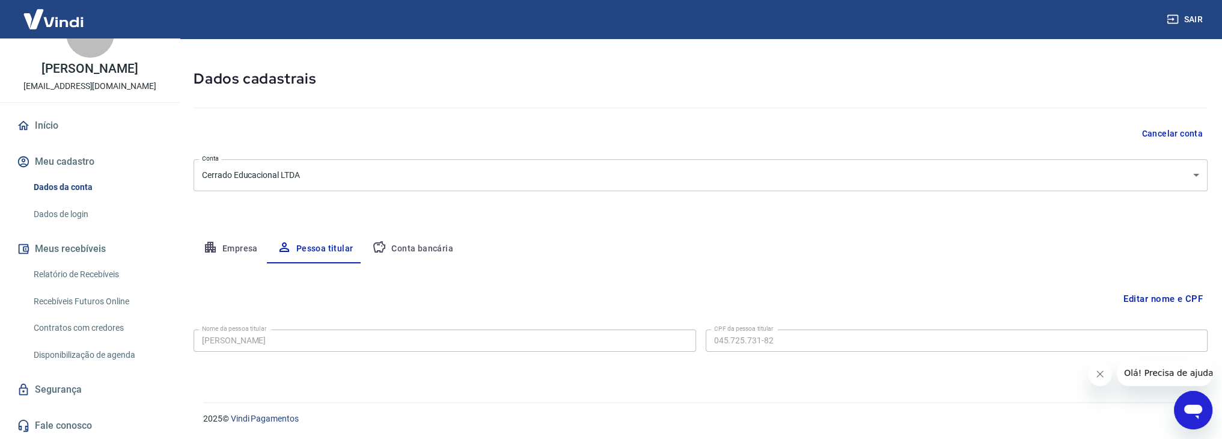
click at [338, 178] on body "Sair A Ana Luisa Corrêa Nery cerradoconcursos@gmail.com Início Meu cadastro Dad…" at bounding box center [611, 178] width 1222 height 439
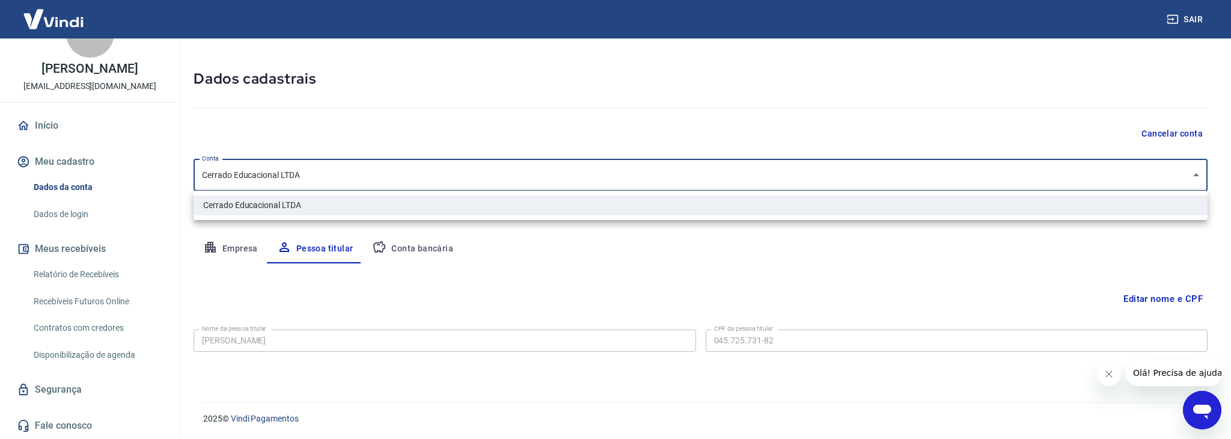
click at [624, 293] on div at bounding box center [615, 219] width 1231 height 439
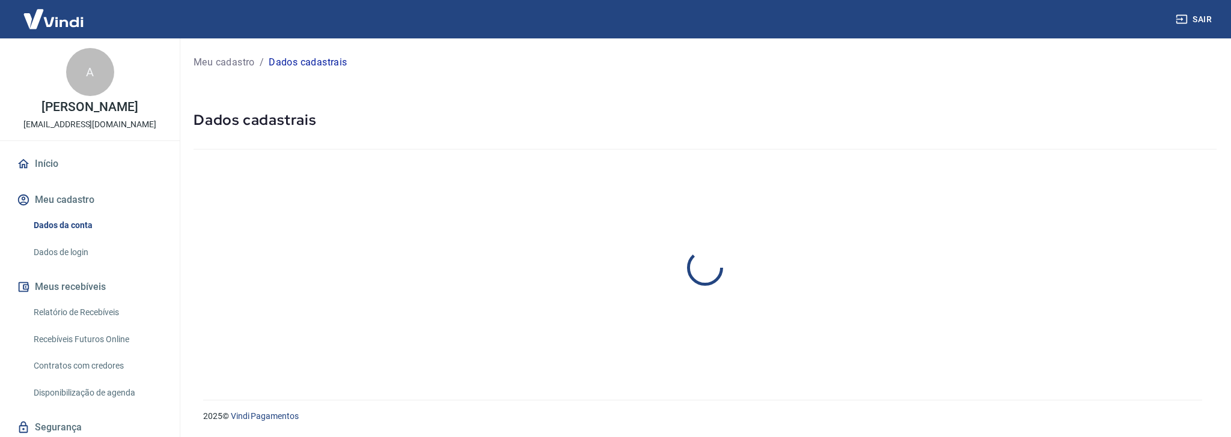
select select "MT"
select select "business"
